Goal: Navigation & Orientation: Find specific page/section

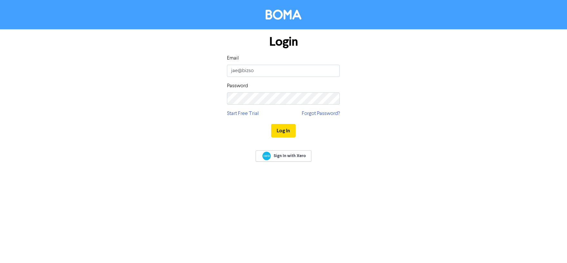
type input "[EMAIL_ADDRESS][DOMAIN_NAME]"
click at [271, 124] on button "Log In" at bounding box center [283, 131] width 25 height 14
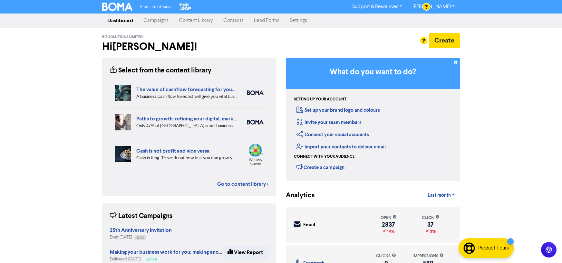
click at [198, 23] on link "Content Library" at bounding box center [196, 20] width 45 height 13
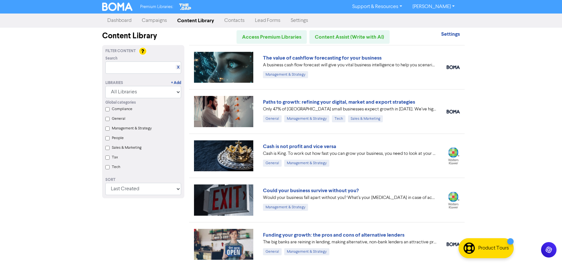
click at [154, 22] on link "Campaigns" at bounding box center [154, 20] width 35 height 13
